Goal: Task Accomplishment & Management: Complete application form

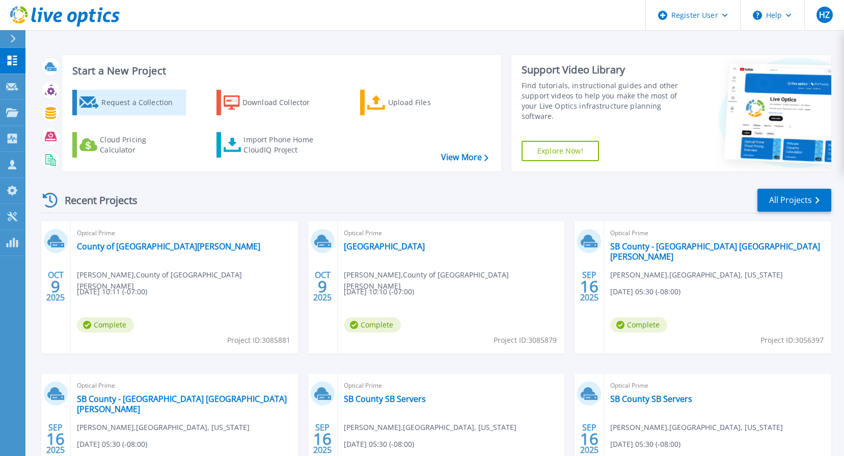
click at [119, 108] on div "Request a Collection" at bounding box center [142, 102] width 82 height 20
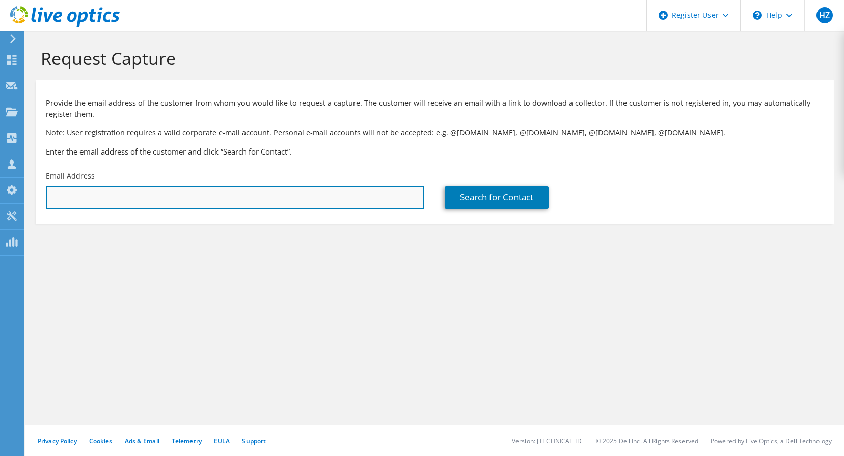
click at [60, 194] on input "text" at bounding box center [235, 197] width 379 height 22
paste input "mellsworth@smjuhsd.org"
type input "mellsworth@smjuhsd.org"
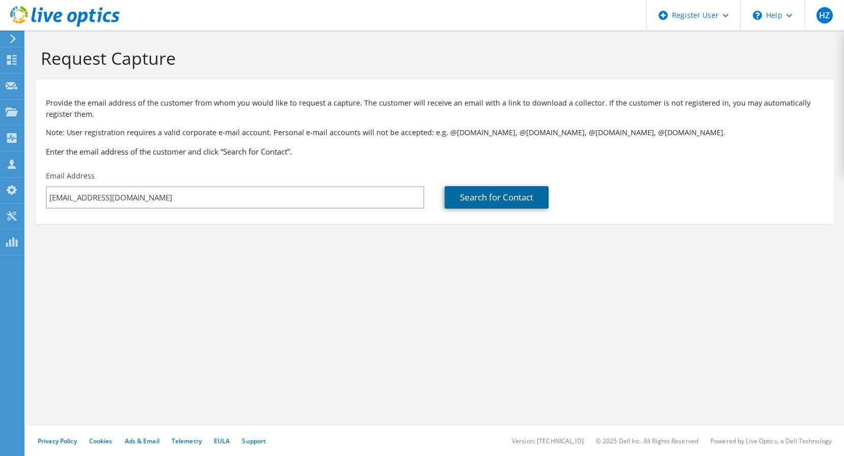
click at [502, 200] on link "Search for Contact" at bounding box center [497, 197] width 104 height 22
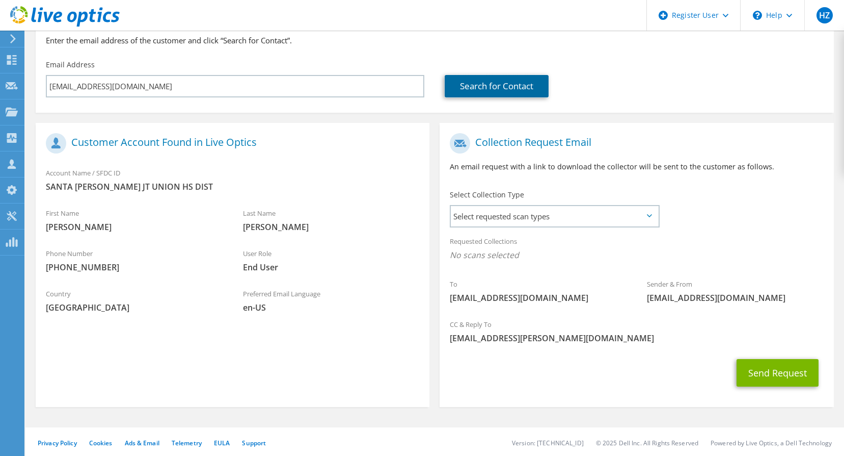
scroll to position [113, 0]
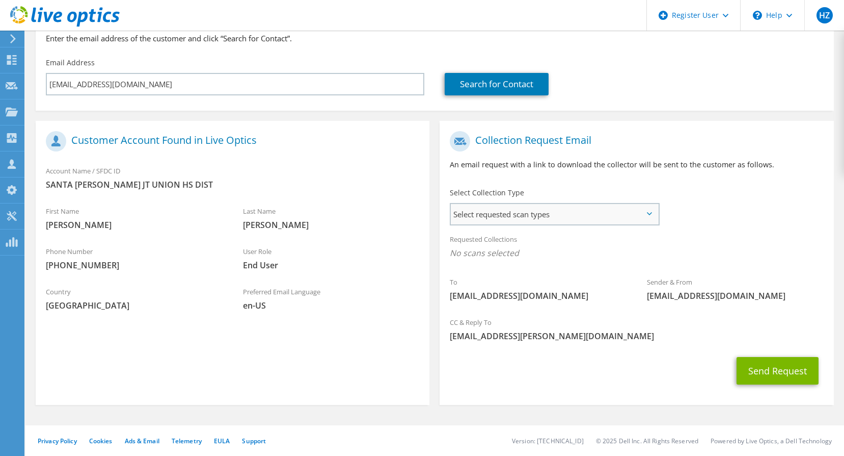
click at [652, 211] on span "Select requested scan types" at bounding box center [554, 214] width 207 height 20
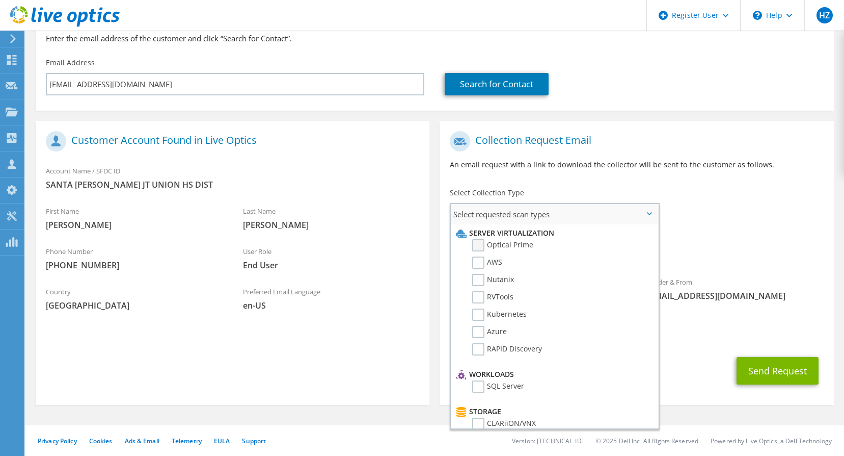
click at [479, 243] on label "Optical Prime" at bounding box center [502, 245] width 61 height 12
click at [0, 0] on input "Optical Prime" at bounding box center [0, 0] width 0 height 0
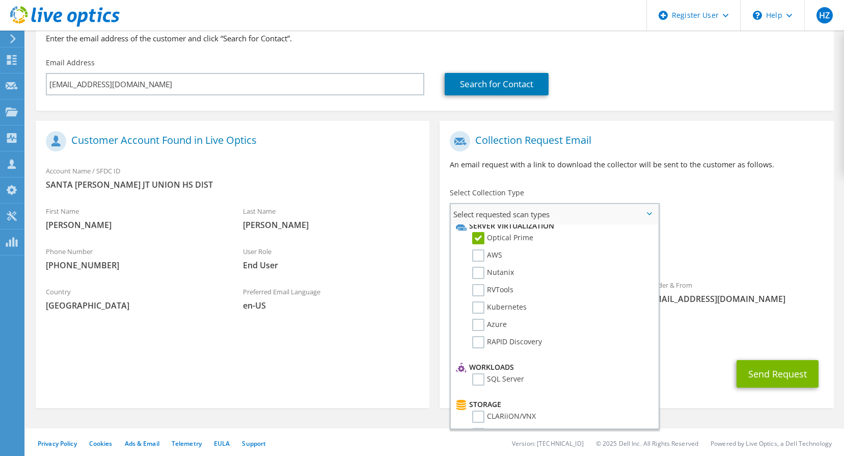
scroll to position [0, 0]
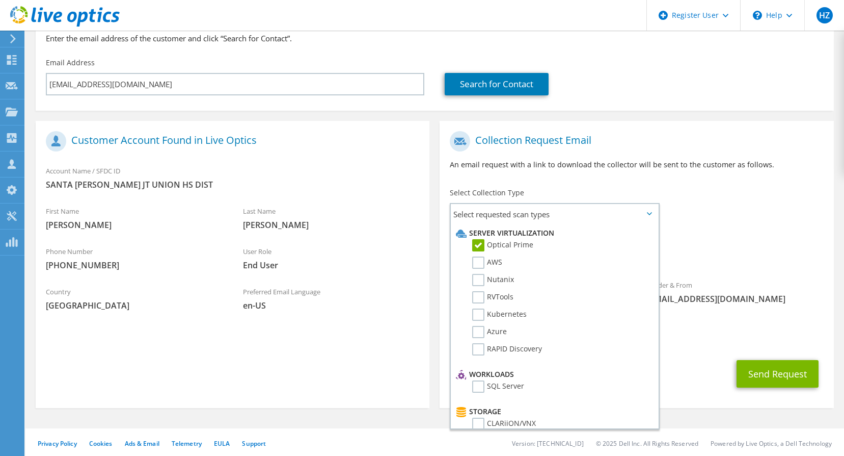
click at [733, 260] on span "Optical Prime" at bounding box center [636, 255] width 373 height 17
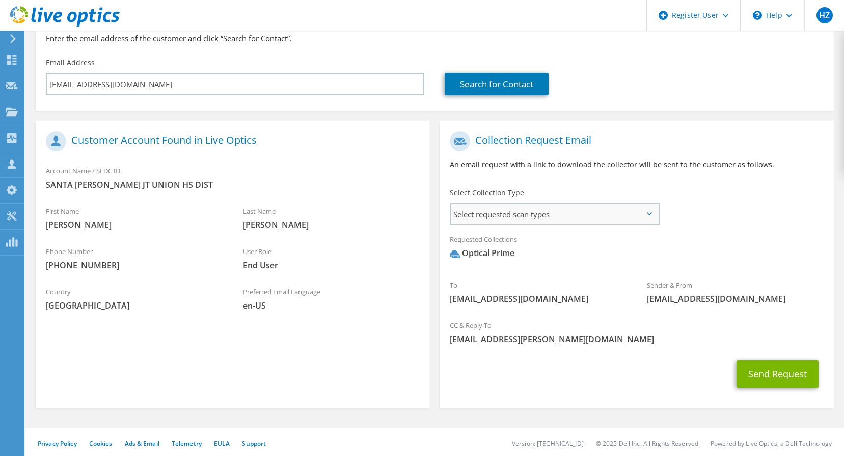
click at [651, 217] on span "Select requested scan types" at bounding box center [554, 214] width 207 height 20
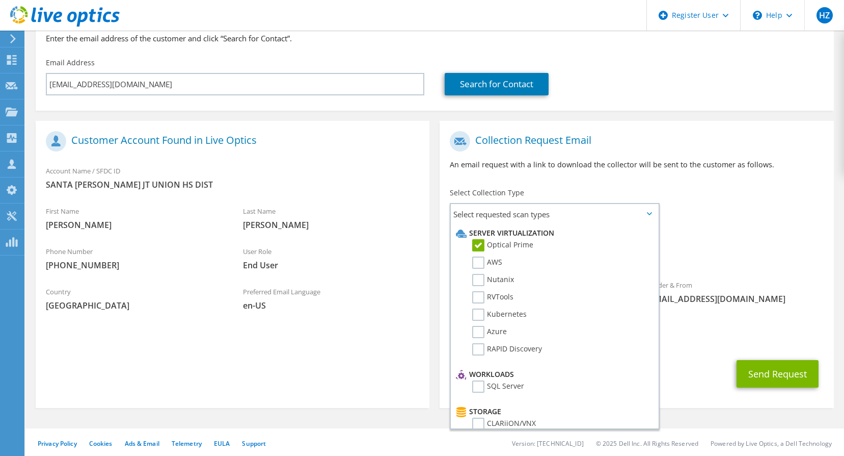
click at [727, 246] on div "Requested Collections No scans selected Optical Prime" at bounding box center [637, 248] width 394 height 41
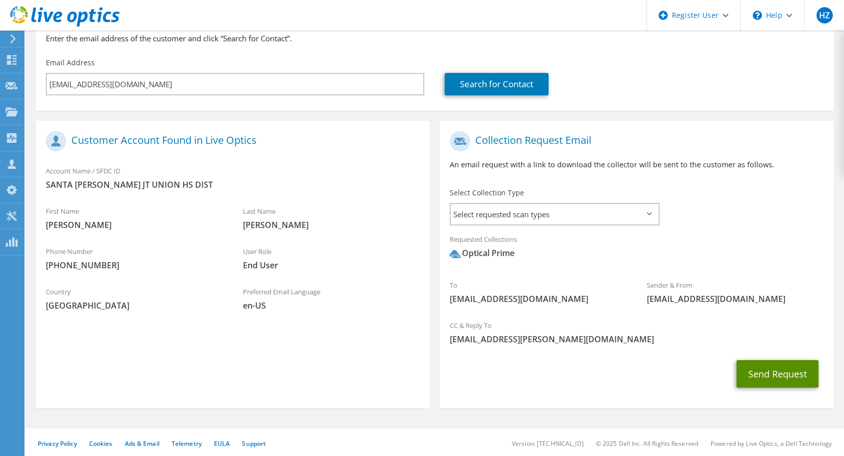
click at [772, 371] on button "Send Request" at bounding box center [778, 374] width 82 height 28
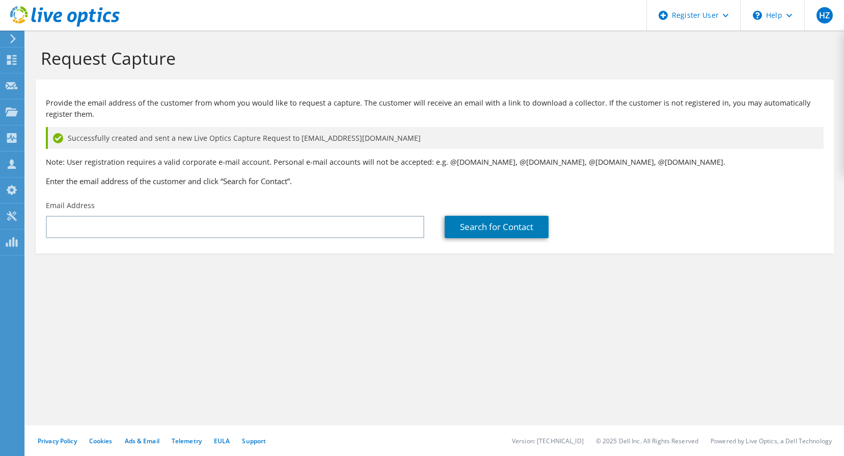
click at [59, 14] on icon at bounding box center [65, 16] width 110 height 21
